Goal: Information Seeking & Learning: Find specific fact

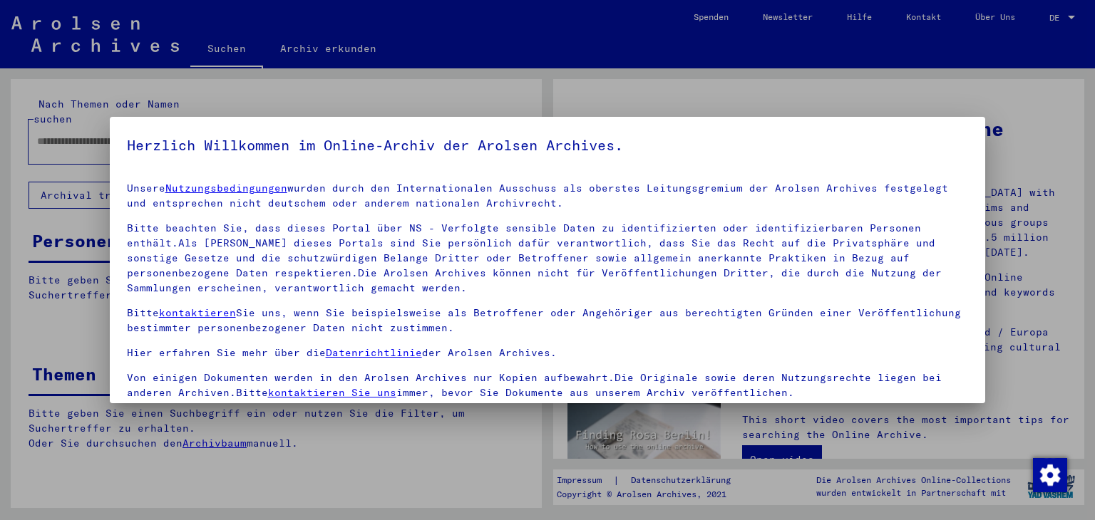
type input "**********"
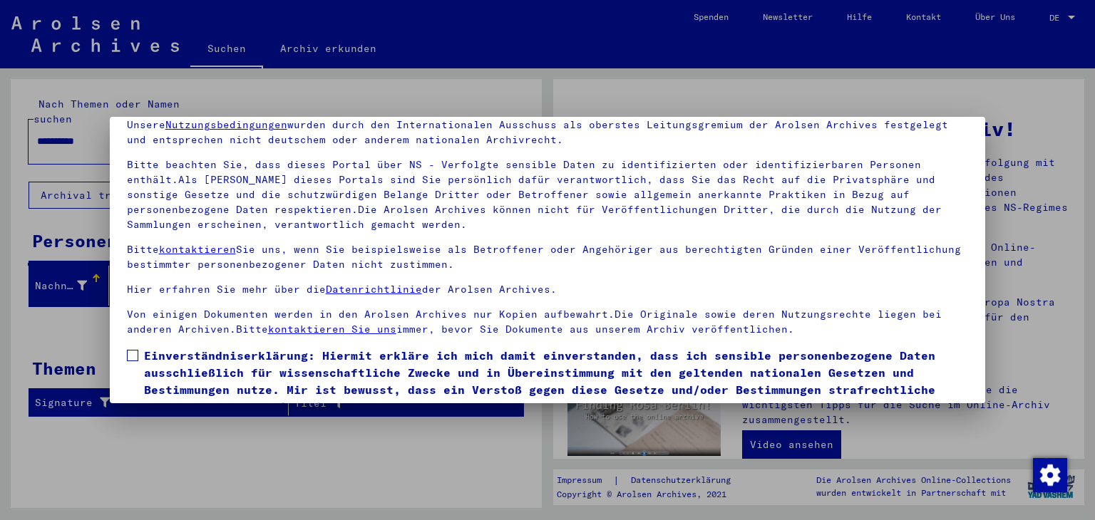
scroll to position [123, 0]
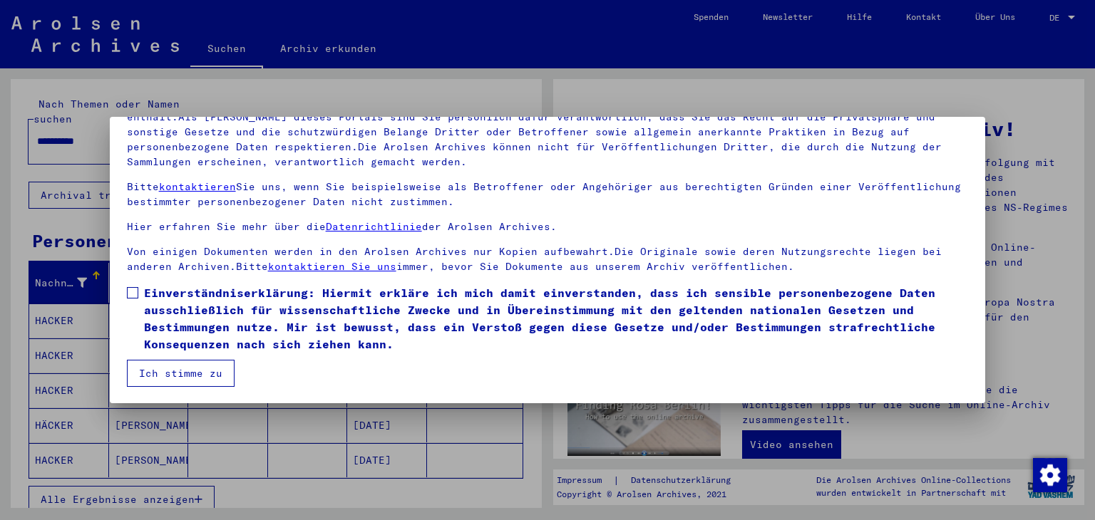
click at [134, 289] on span at bounding box center [132, 292] width 11 height 11
click at [198, 378] on button "Ich stimme zu" at bounding box center [181, 373] width 108 height 27
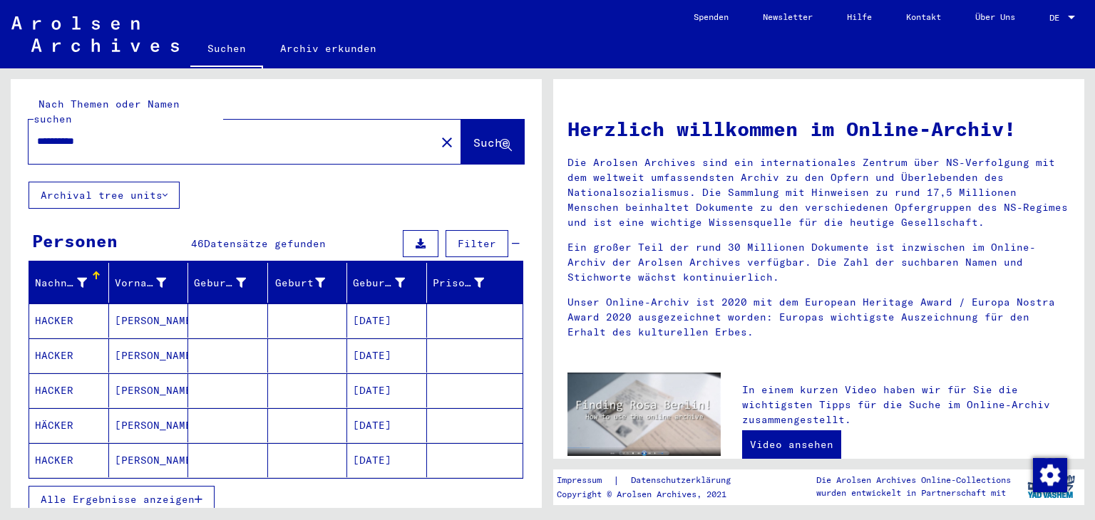
click at [400, 306] on mat-cell "[DATE]" at bounding box center [387, 321] width 80 height 34
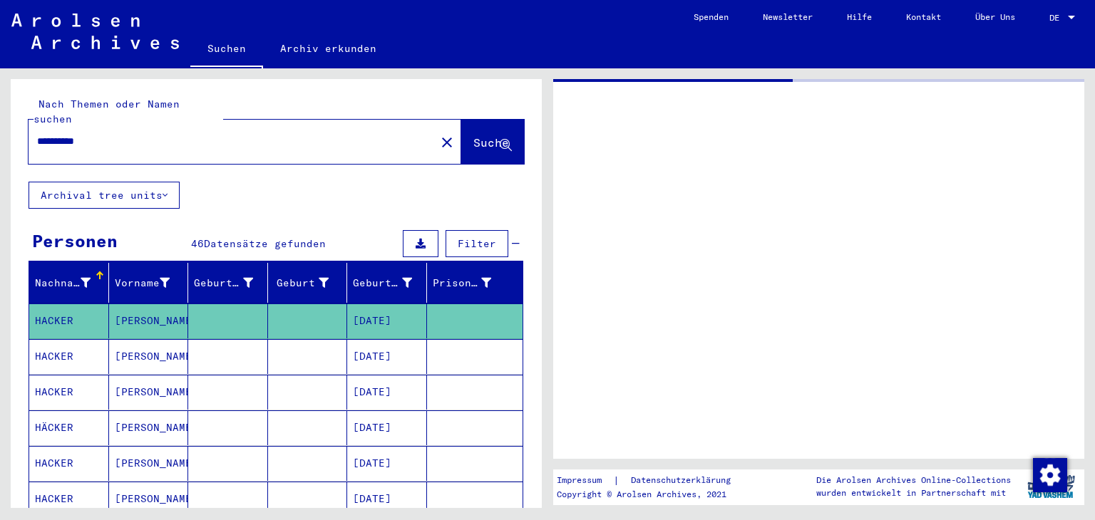
click at [400, 306] on mat-cell "[DATE]" at bounding box center [387, 321] width 80 height 35
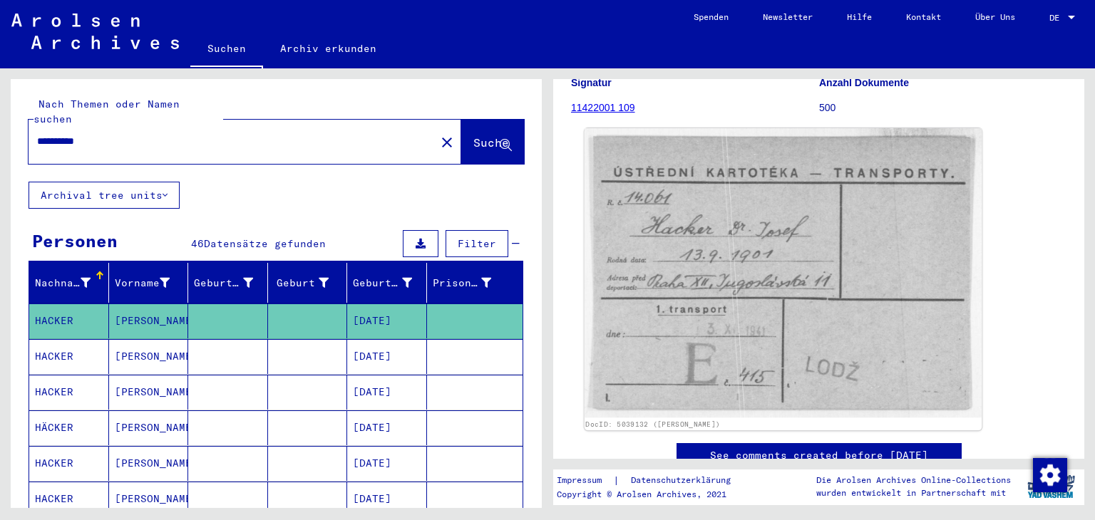
scroll to position [143, 0]
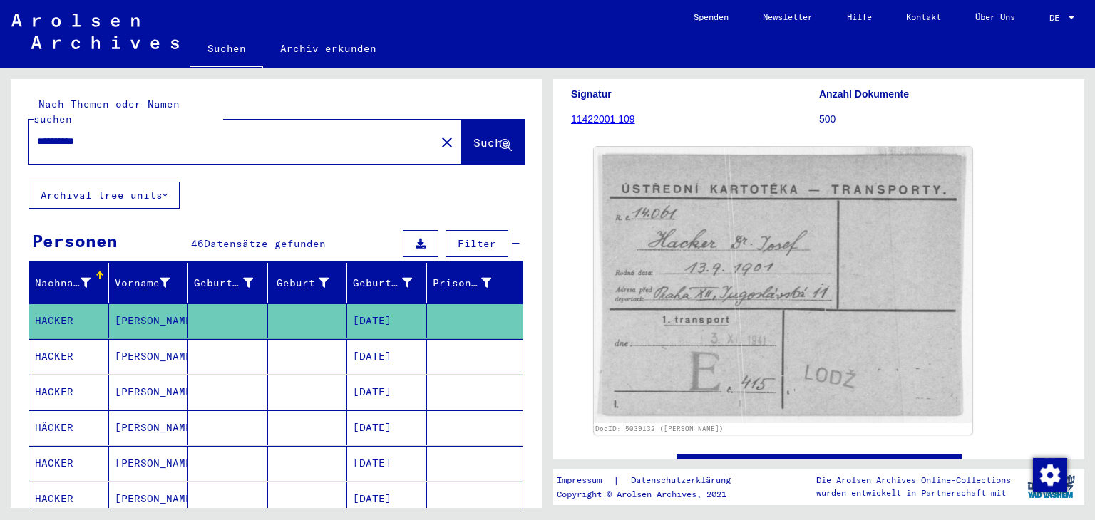
click at [383, 346] on mat-cell "[DATE]" at bounding box center [387, 356] width 80 height 35
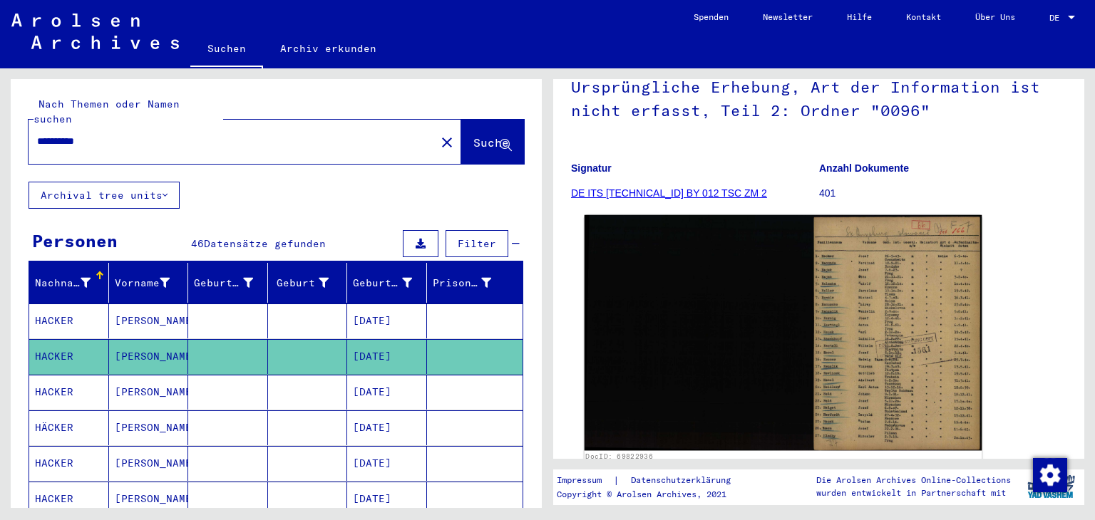
scroll to position [143, 0]
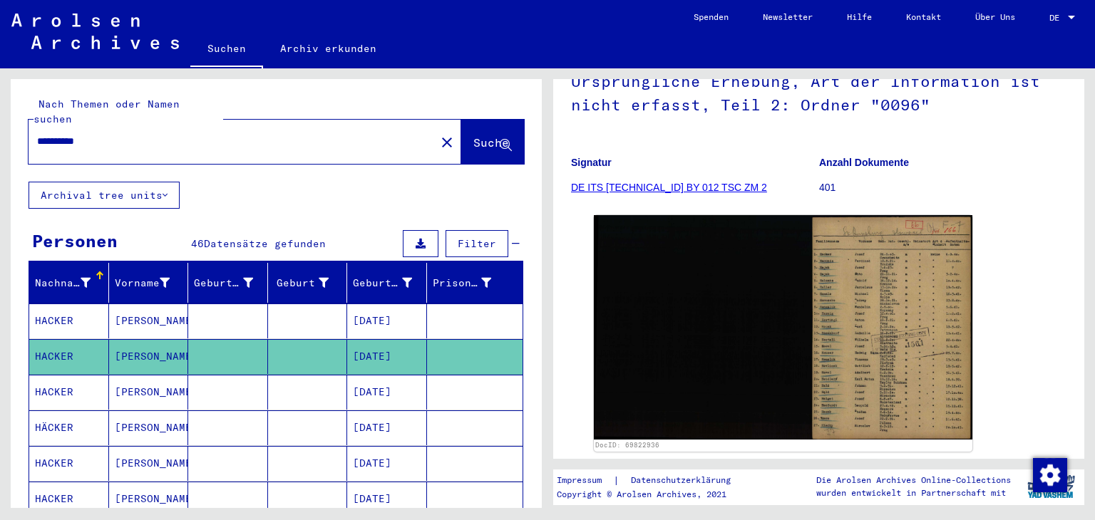
click at [379, 385] on mat-cell "[DATE]" at bounding box center [387, 392] width 80 height 35
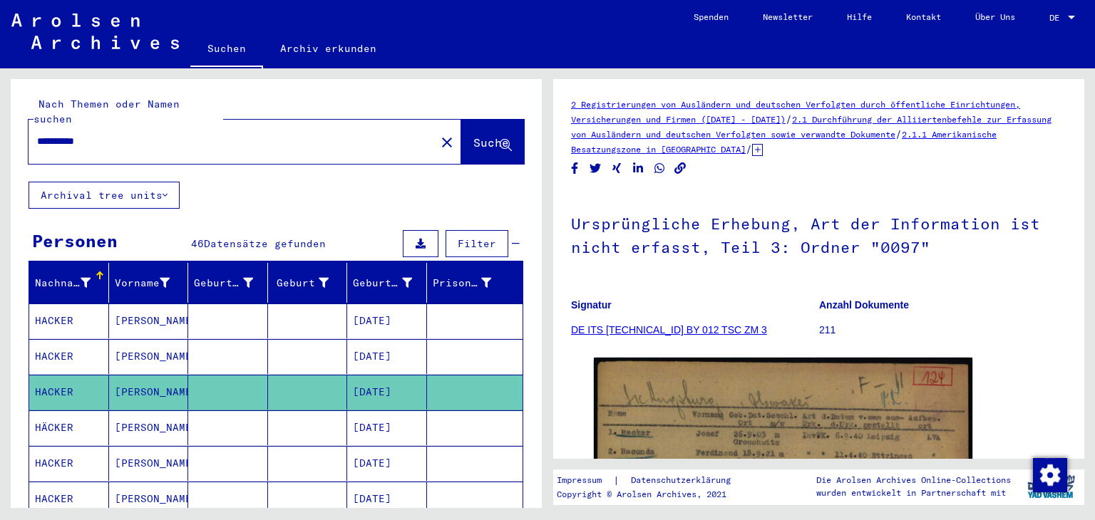
click at [259, 415] on mat-cell at bounding box center [228, 427] width 80 height 35
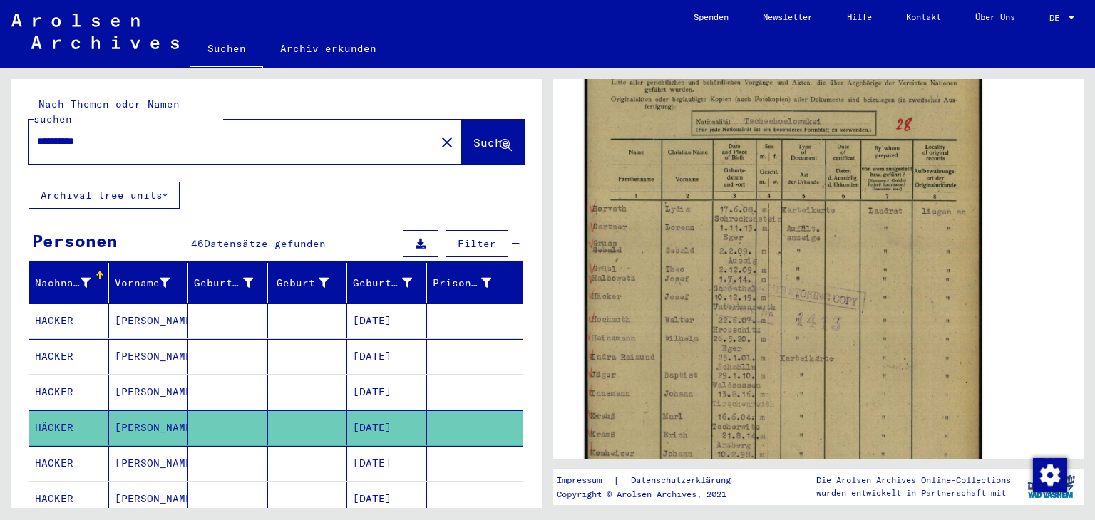
scroll to position [356, 0]
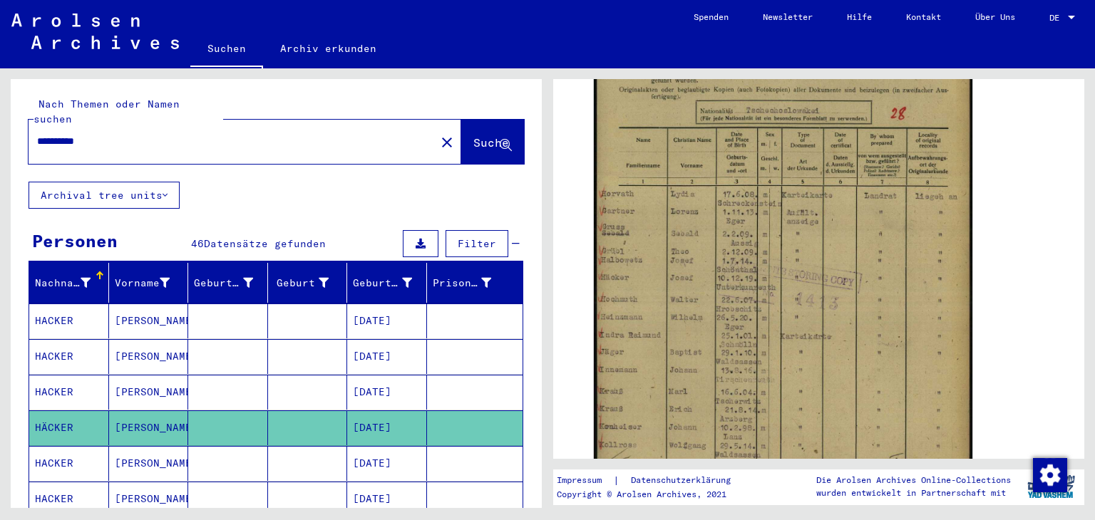
click at [147, 458] on mat-cell "[PERSON_NAME]" at bounding box center [149, 463] width 80 height 35
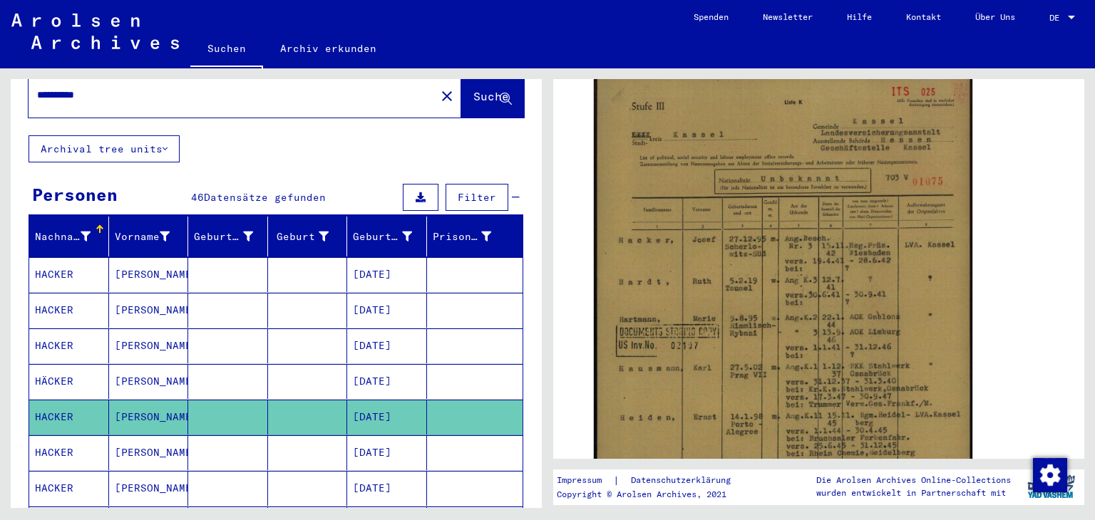
scroll to position [71, 0]
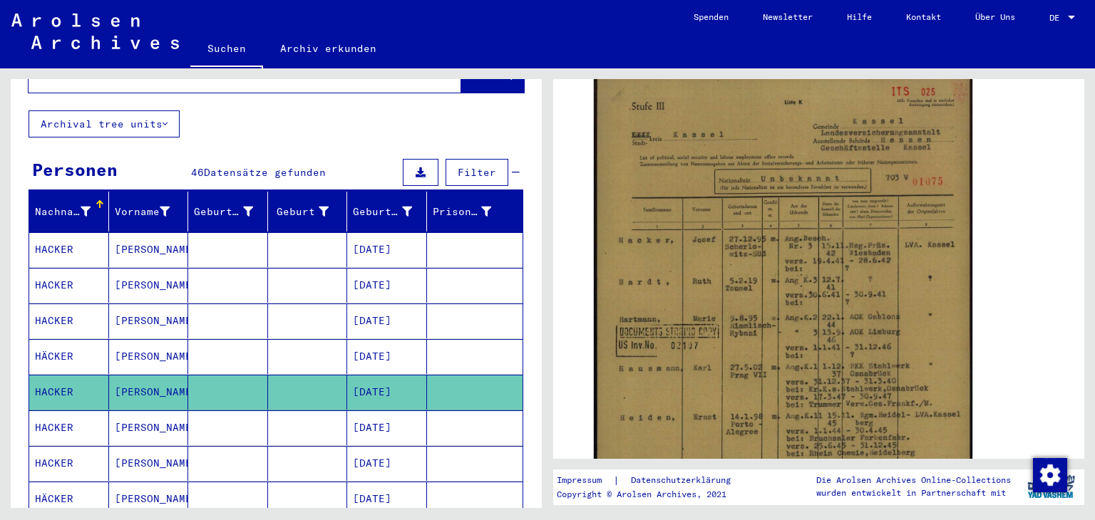
click at [150, 420] on mat-cell "[PERSON_NAME]" at bounding box center [149, 427] width 80 height 35
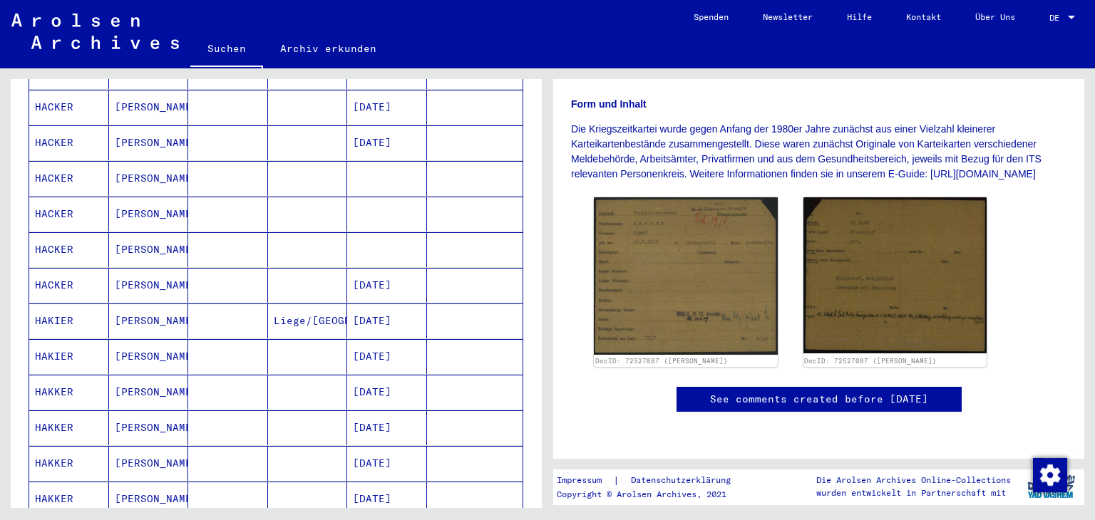
scroll to position [285, 0]
